Goal: Information Seeking & Learning: Learn about a topic

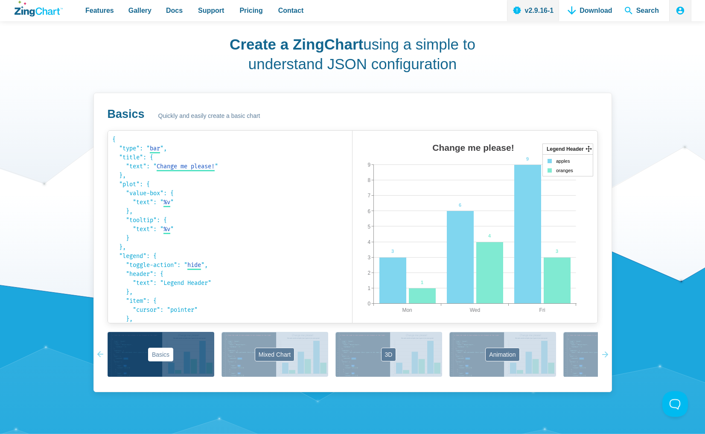
scroll to position [522, 0]
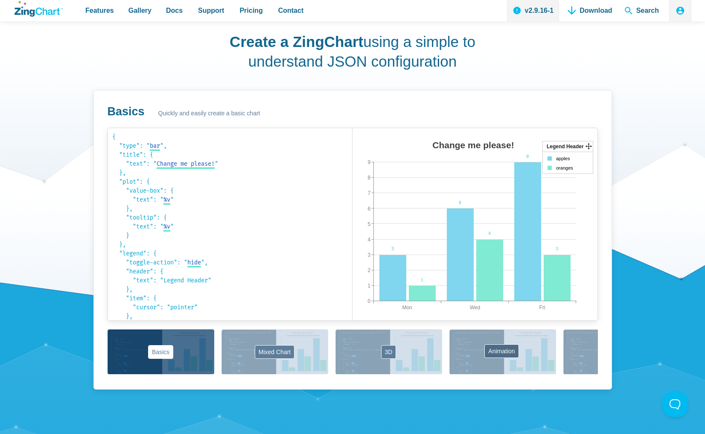
click at [485, 344] on button "Animation" at bounding box center [502, 351] width 107 height 45
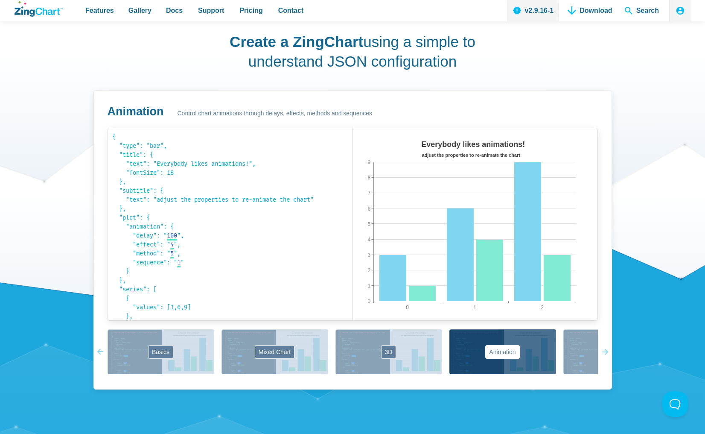
drag, startPoint x: 492, startPoint y: 261, endPoint x: 497, endPoint y: 206, distance: 55.2
click at [497, 206] on div "Everybody likes animations! adjust the properties to re-animate the chart 0 2 1…" at bounding box center [474, 233] width 245 height 192
click at [352, 329] on area "App Content" at bounding box center [352, 329] width 0 height 0
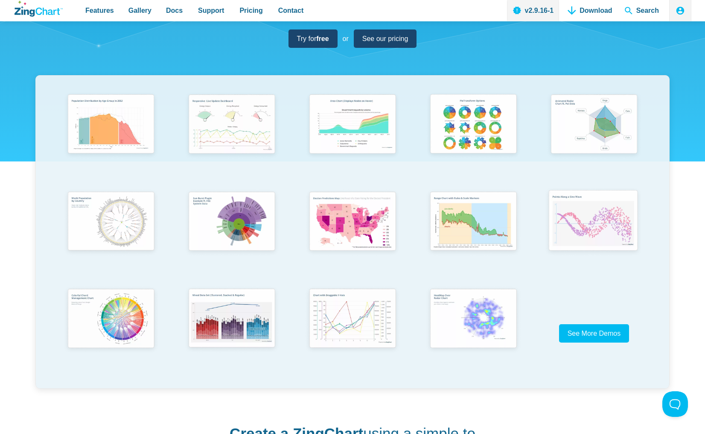
scroll to position [131, 0]
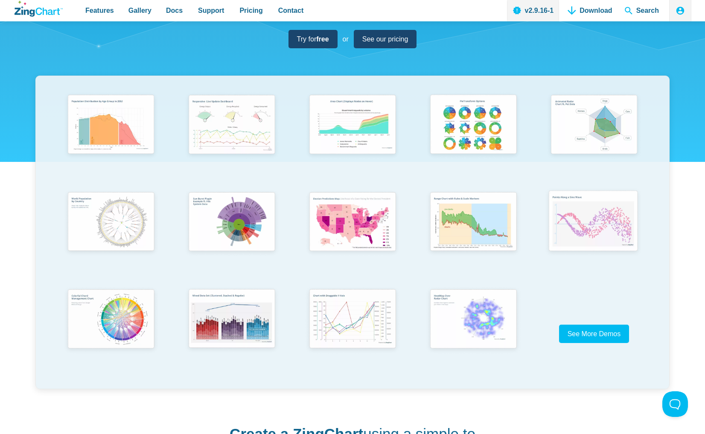
click at [597, 215] on img "App Content" at bounding box center [592, 221] width 99 height 71
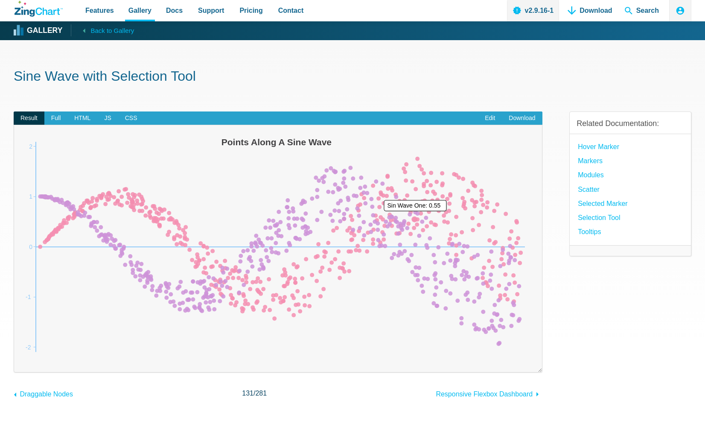
click at [23, 360] on area "App Content" at bounding box center [23, 360] width 0 height 0
click at [381, 224] on img "App Content" at bounding box center [278, 247] width 511 height 226
click at [23, 360] on area "App Content" at bounding box center [23, 360] width 0 height 0
click at [378, 247] on img "App Content" at bounding box center [278, 247] width 511 height 226
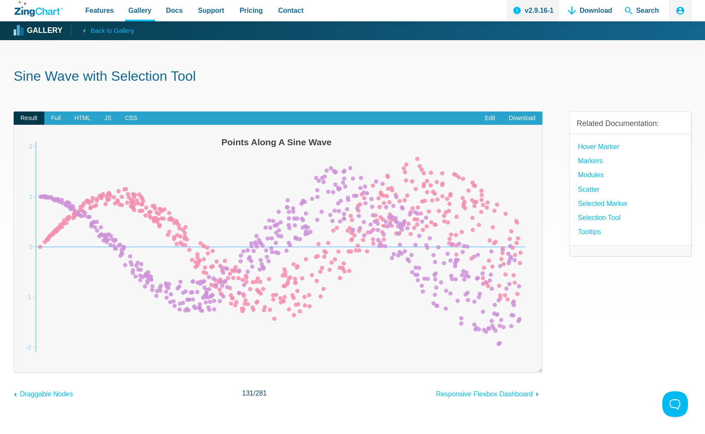
drag, startPoint x: 376, startPoint y: 259, endPoint x: 376, endPoint y: 268, distance: 9.0
click at [376, 261] on img "App Content" at bounding box center [278, 247] width 511 height 226
click at [376, 268] on img "App Content" at bounding box center [278, 247] width 511 height 226
drag, startPoint x: 381, startPoint y: 163, endPoint x: 268, endPoint y: 316, distance: 190.1
click at [268, 316] on img "App Content" at bounding box center [278, 247] width 511 height 226
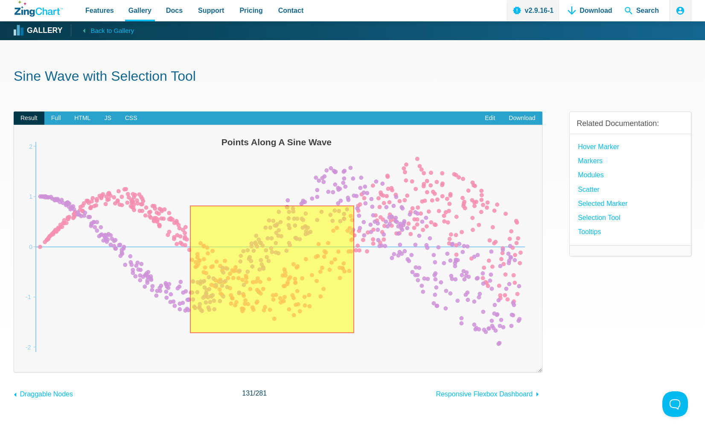
drag, startPoint x: 354, startPoint y: 333, endPoint x: 183, endPoint y: 196, distance: 219.2
click at [183, 196] on img "App Content" at bounding box center [278, 247] width 511 height 226
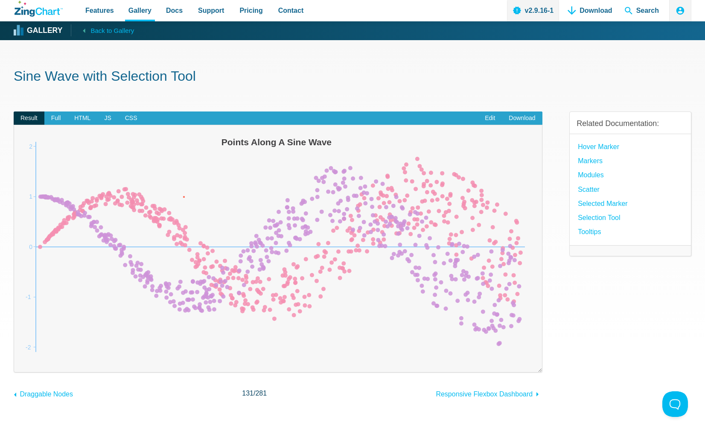
drag, startPoint x: 183, startPoint y: 196, endPoint x: 319, endPoint y: 265, distance: 152.5
click at [317, 265] on img "App Content" at bounding box center [278, 247] width 511 height 226
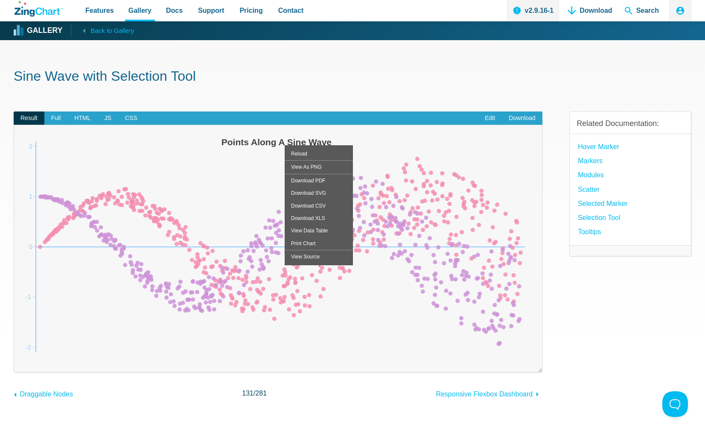
click at [23, 360] on area "App Content" at bounding box center [23, 360] width 0 height 0
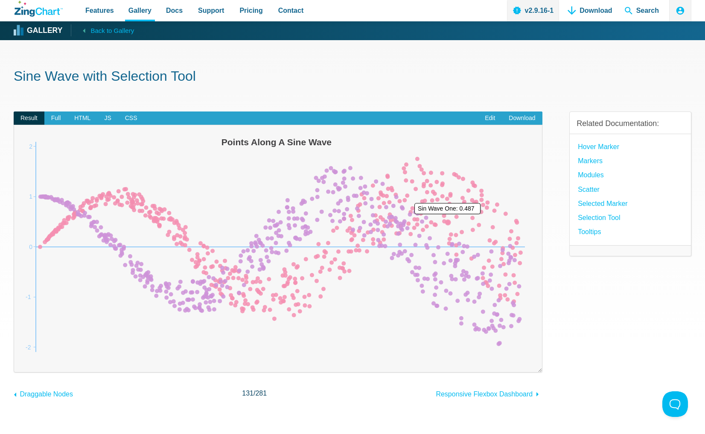
click at [23, 360] on area "App Content" at bounding box center [23, 360] width 0 height 0
click at [612, 218] on link "selection tool" at bounding box center [599, 218] width 42 height 12
